Goal: Information Seeking & Learning: Learn about a topic

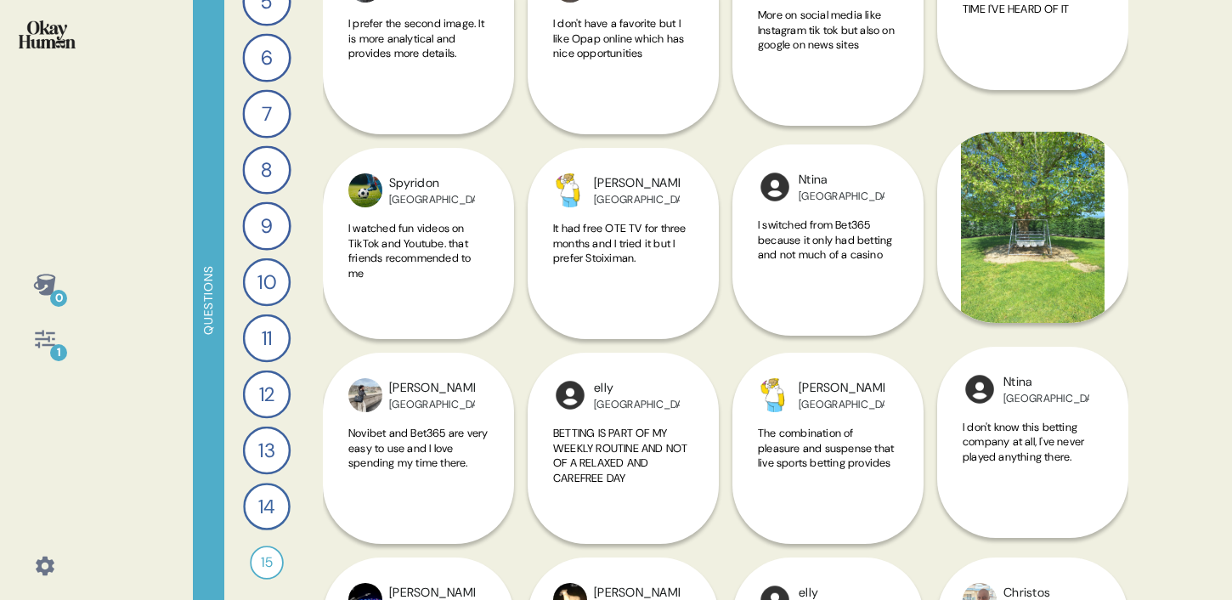
scroll to position [15250, 0]
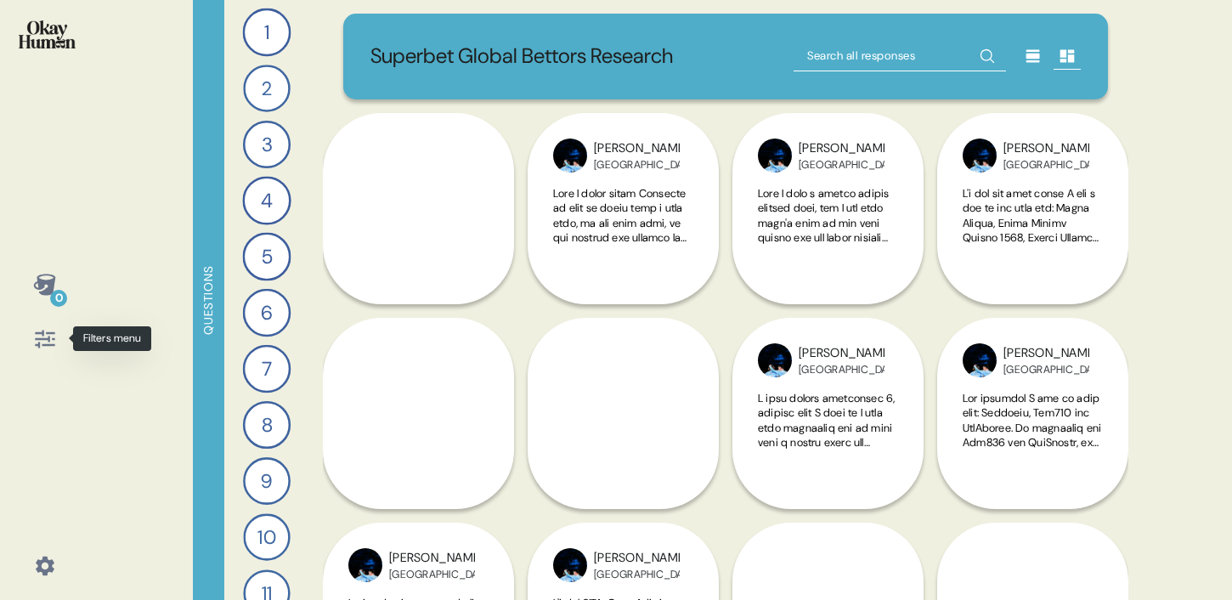
click at [39, 340] on icon at bounding box center [45, 339] width 24 height 24
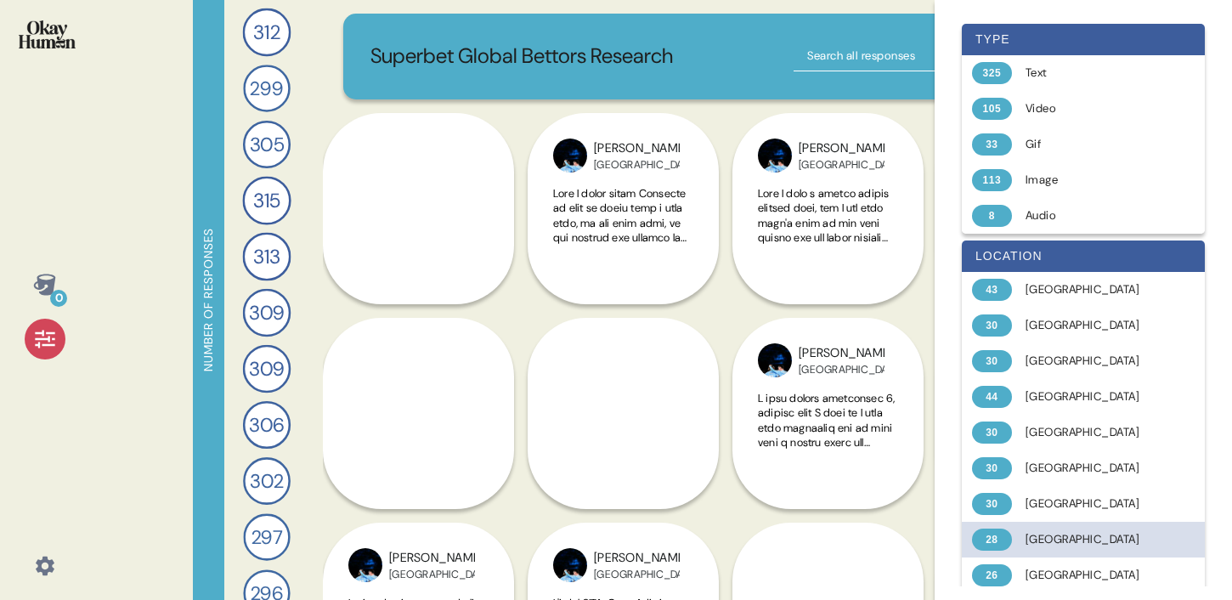
click at [1051, 537] on div "[GEOGRAPHIC_DATA]" at bounding box center [1092, 539] width 135 height 17
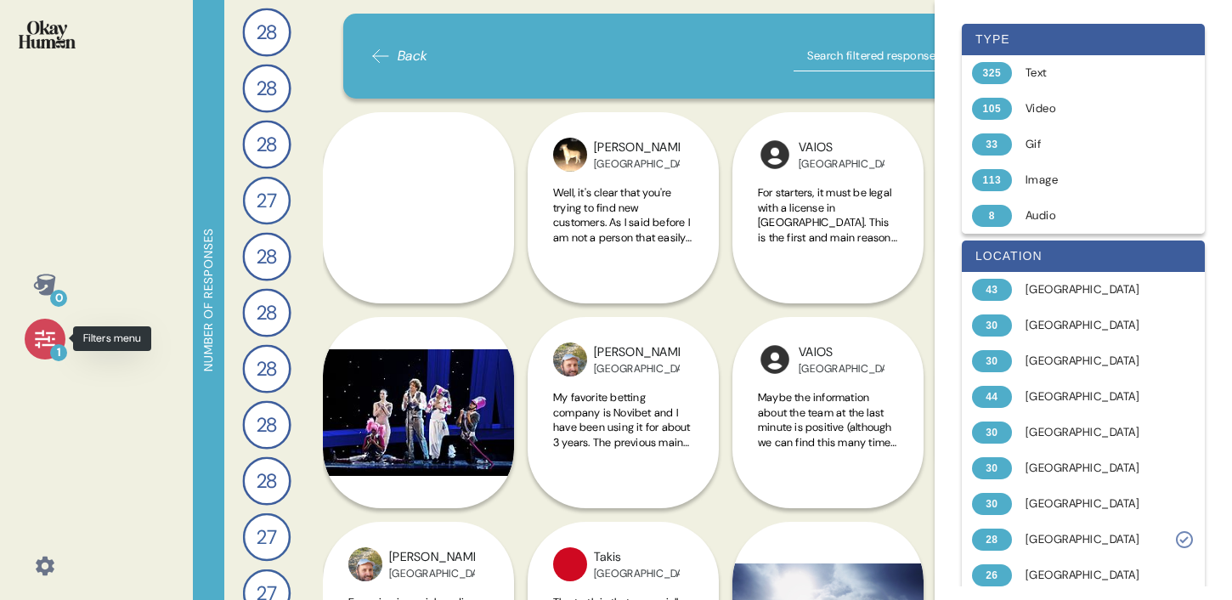
click at [37, 334] on icon at bounding box center [45, 339] width 24 height 24
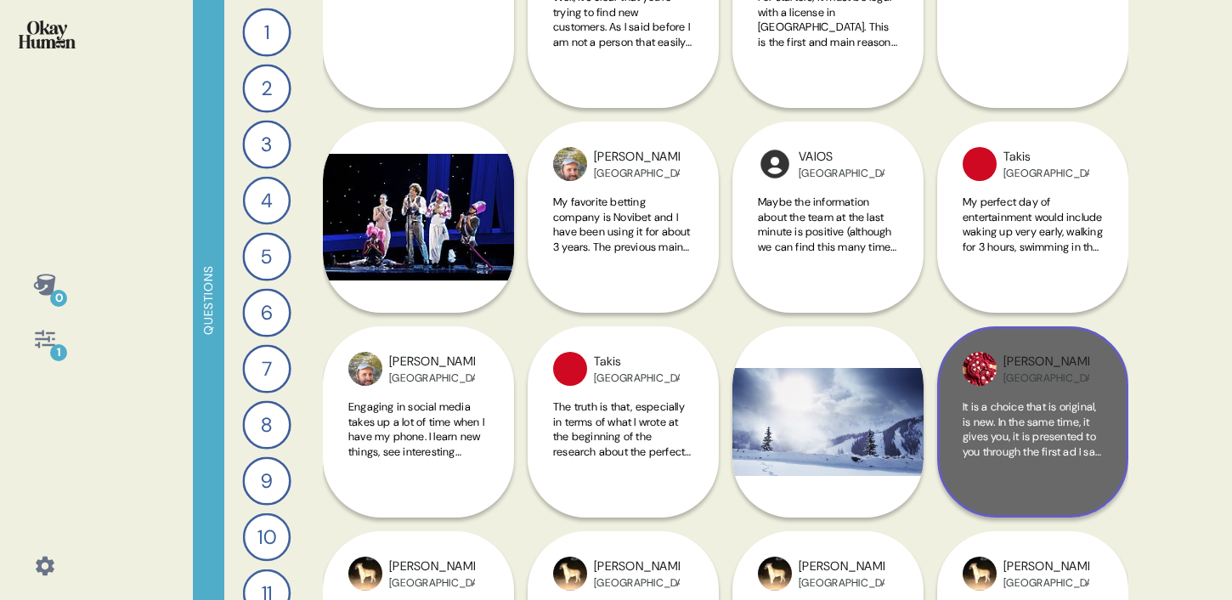
scroll to position [214, 0]
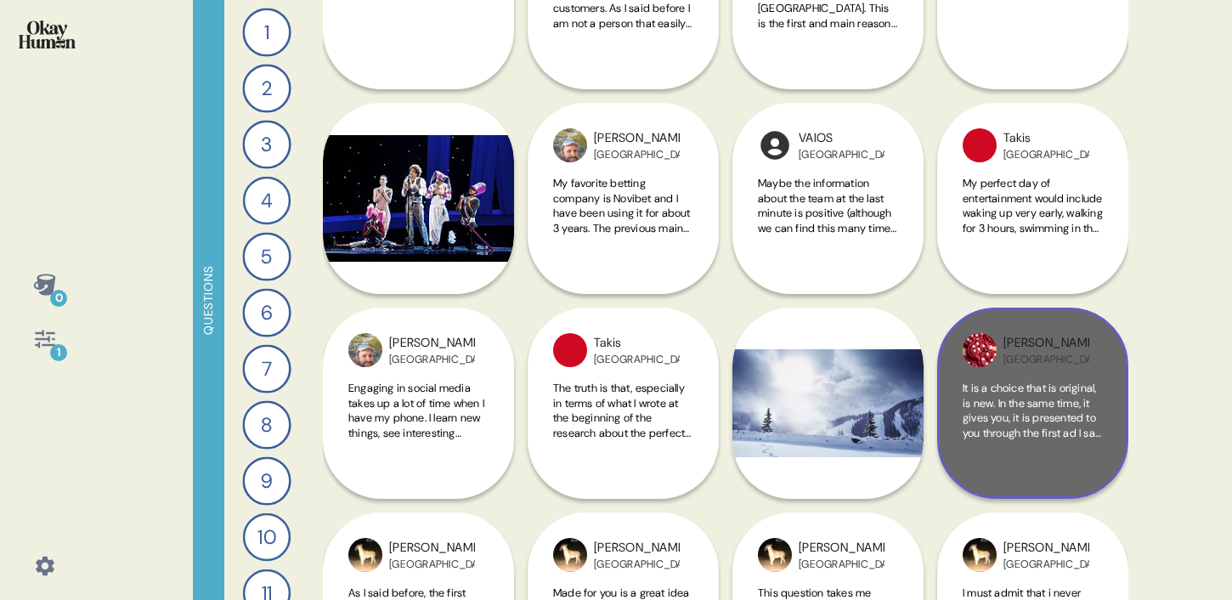
click at [1020, 418] on span "It is a choice that is original, is new. In the same time, it gives you, it is …" at bounding box center [1033, 485] width 140 height 208
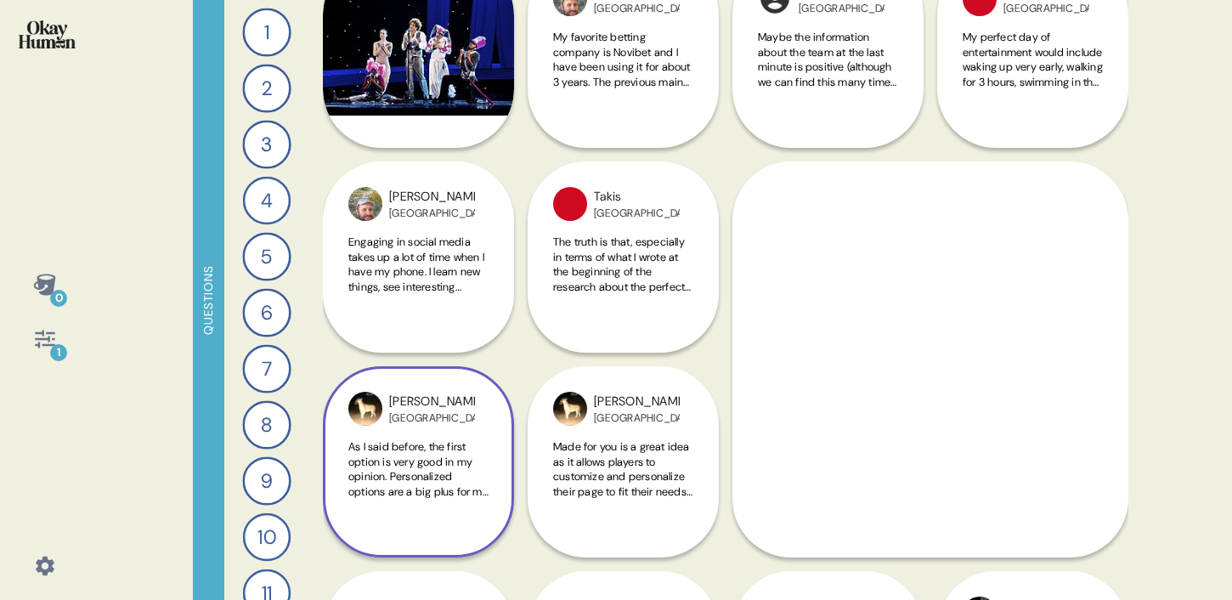
scroll to position [370, 0]
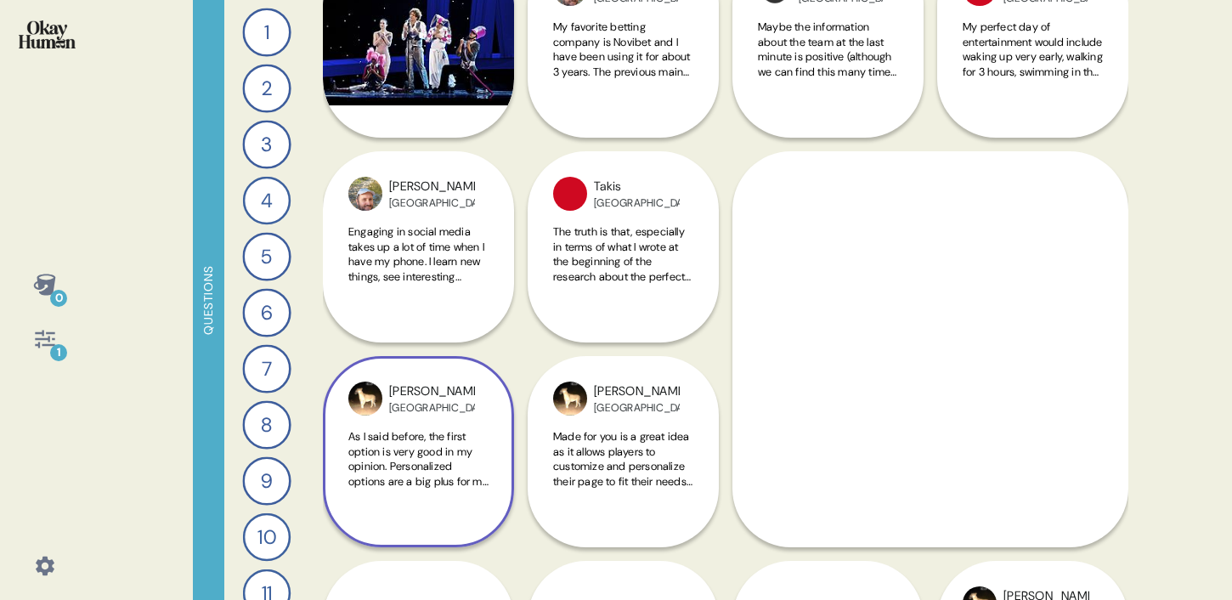
click at [409, 462] on span "As I said before, the first option is very good in my opinion. Personalized opt…" at bounding box center [418, 540] width 140 height 223
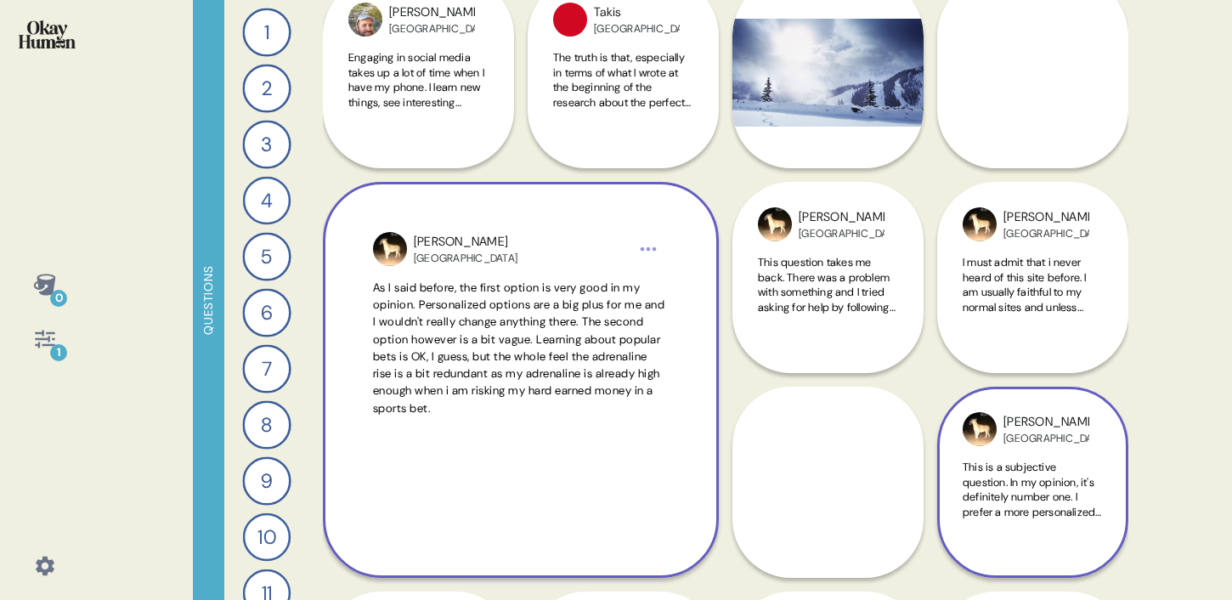
scroll to position [550, 0]
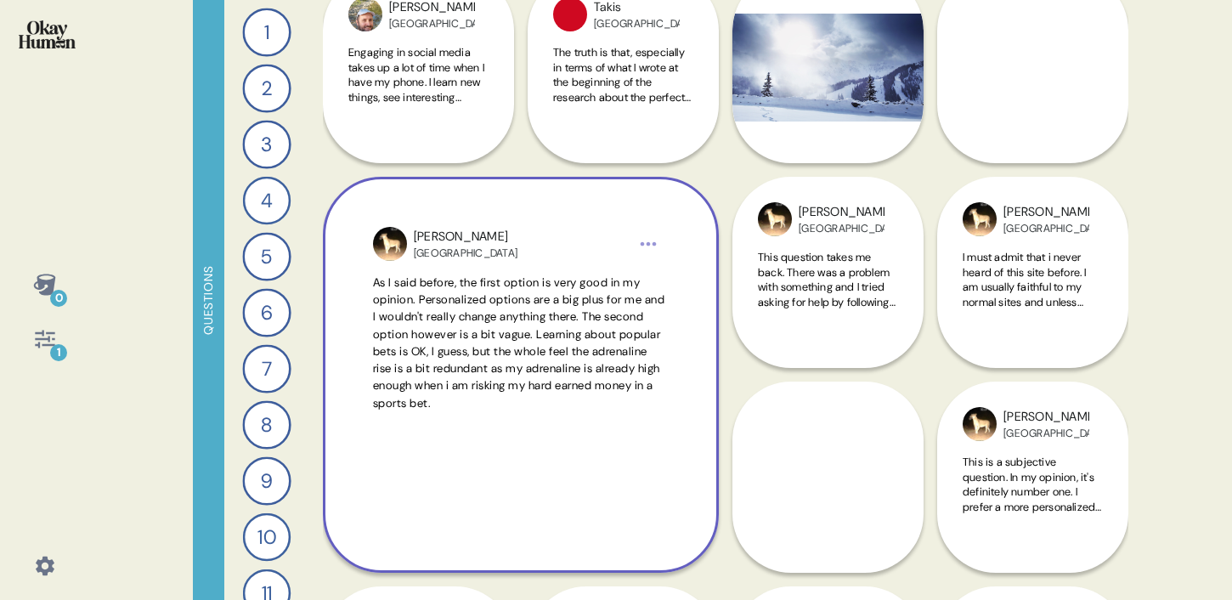
click at [42, 343] on icon at bounding box center [45, 339] width 20 height 18
